Goal: Transaction & Acquisition: Purchase product/service

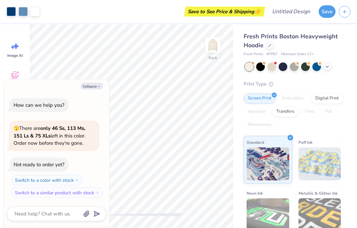
click at [98, 84] on button "Collapse" at bounding box center [92, 86] width 22 height 7
type textarea "x"
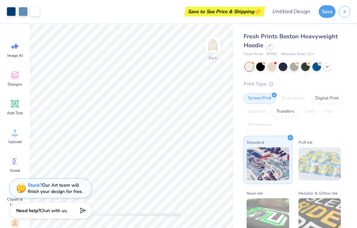
click at [273, 42] on div "Fresh Prints Boston Heavyweight Hoodie" at bounding box center [293, 41] width 100 height 18
click at [273, 46] on div at bounding box center [269, 45] width 7 height 7
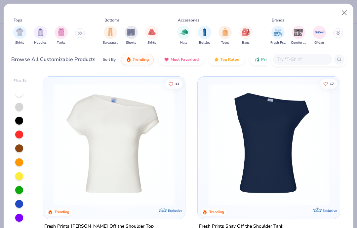
click at [271, 44] on span "Fresh Prints" at bounding box center [277, 42] width 15 height 5
click at [22, 31] on img "filter for Shirts" at bounding box center [20, 32] width 8 height 8
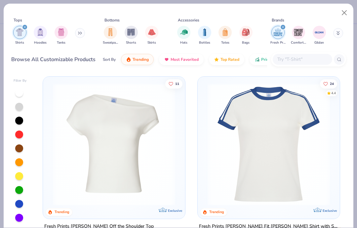
click at [299, 36] on img "filter for Comfort Colors" at bounding box center [298, 32] width 10 height 10
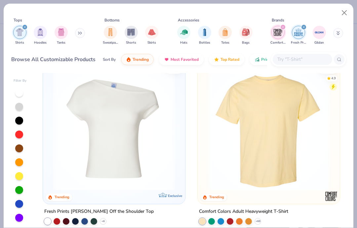
scroll to position [15, 0]
click at [290, 136] on img at bounding box center [268, 130] width 129 height 122
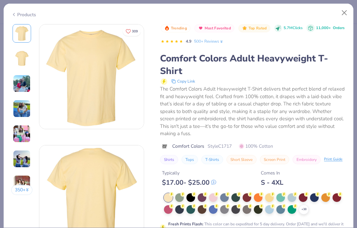
click at [344, 17] on button "Close" at bounding box center [344, 13] width 13 height 13
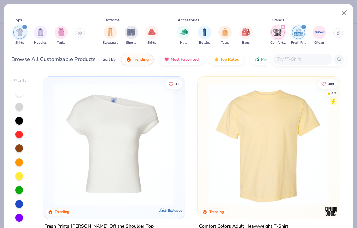
click at [324, 33] on img "filter for Gildan" at bounding box center [319, 32] width 10 height 10
click at [284, 28] on icon "filter for Gildan" at bounding box center [282, 27] width 3 height 3
click at [287, 24] on div "Comfort Colors Fresh Prints Gildan" at bounding box center [310, 35] width 83 height 24
click at [319, 41] on span "Gildan" at bounding box center [319, 42] width 10 height 5
click at [302, 28] on div "filter for Comfort Colors" at bounding box center [304, 27] width 6 height 6
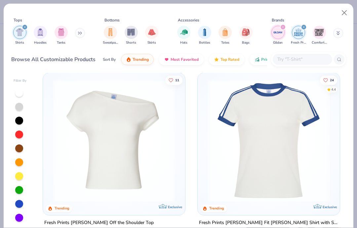
scroll to position [4, 0]
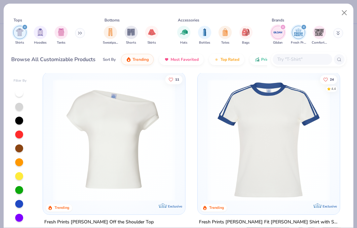
click at [304, 28] on icon "filter for Fresh Prints" at bounding box center [303, 27] width 3 height 3
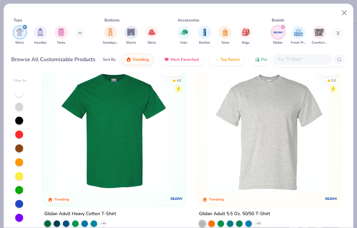
scroll to position [14, 0]
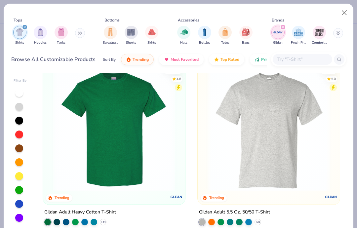
click at [166, 153] on img at bounding box center [114, 130] width 129 height 122
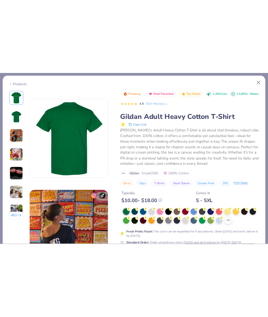
scroll to position [122, 0]
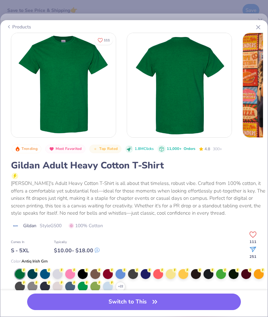
click at [84, 228] on button "Switch to This" at bounding box center [133, 302] width 213 height 17
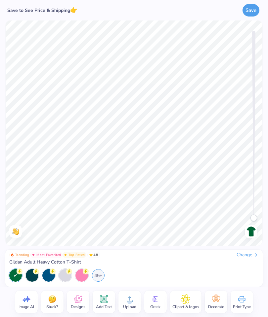
click at [100, 228] on div "45+" at bounding box center [98, 275] width 13 height 13
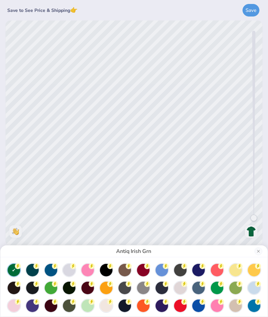
click at [107, 228] on circle at bounding box center [110, 302] width 6 height 6
click at [258, 228] on button "Close" at bounding box center [258, 251] width 8 height 8
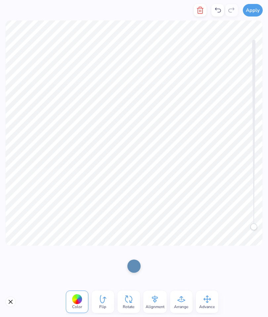
click at [9, 228] on button "Close" at bounding box center [10, 302] width 11 height 11
